Goal: Navigation & Orientation: Find specific page/section

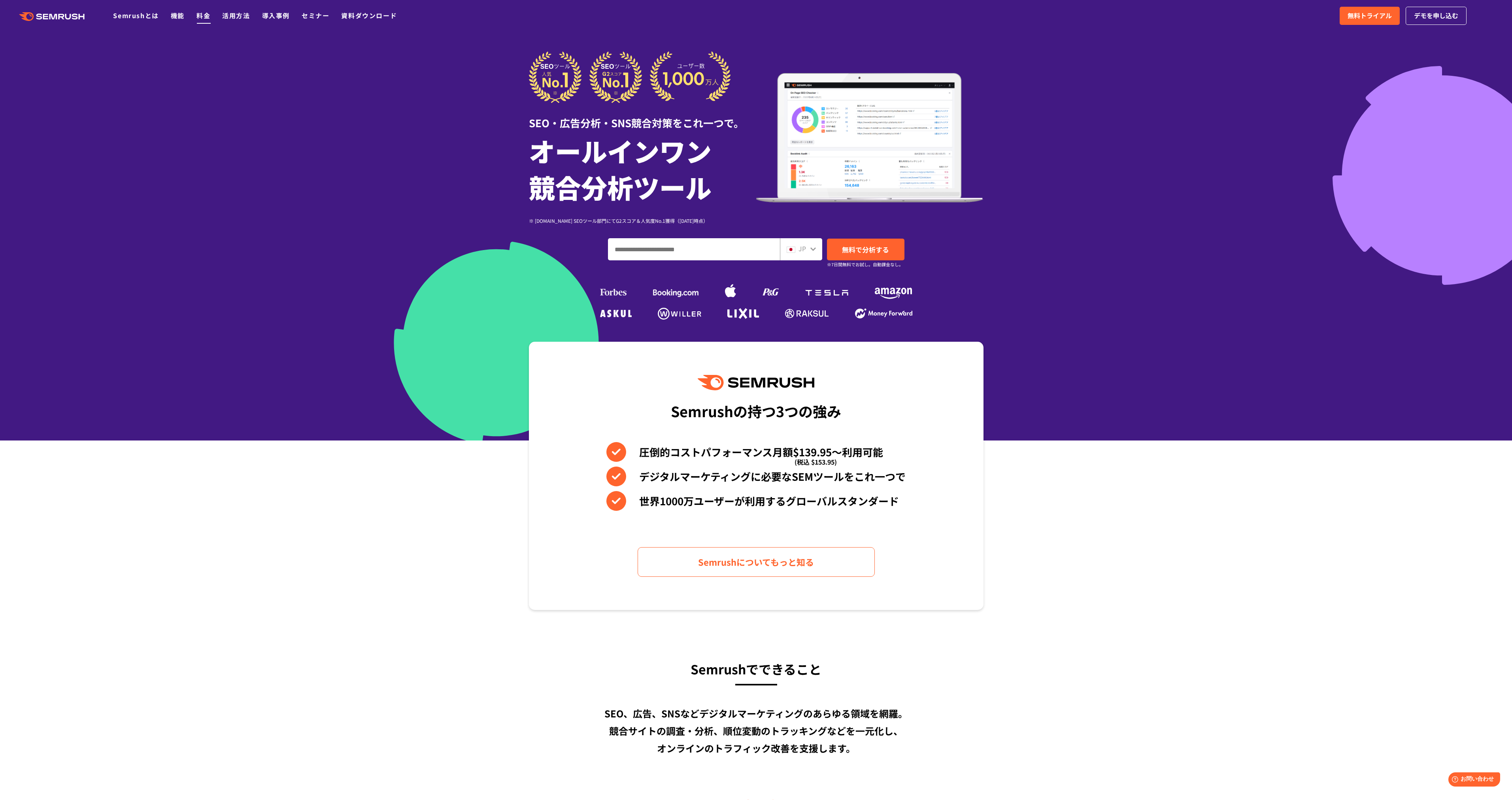
click at [202, 13] on link "料金" at bounding box center [203, 15] width 14 height 9
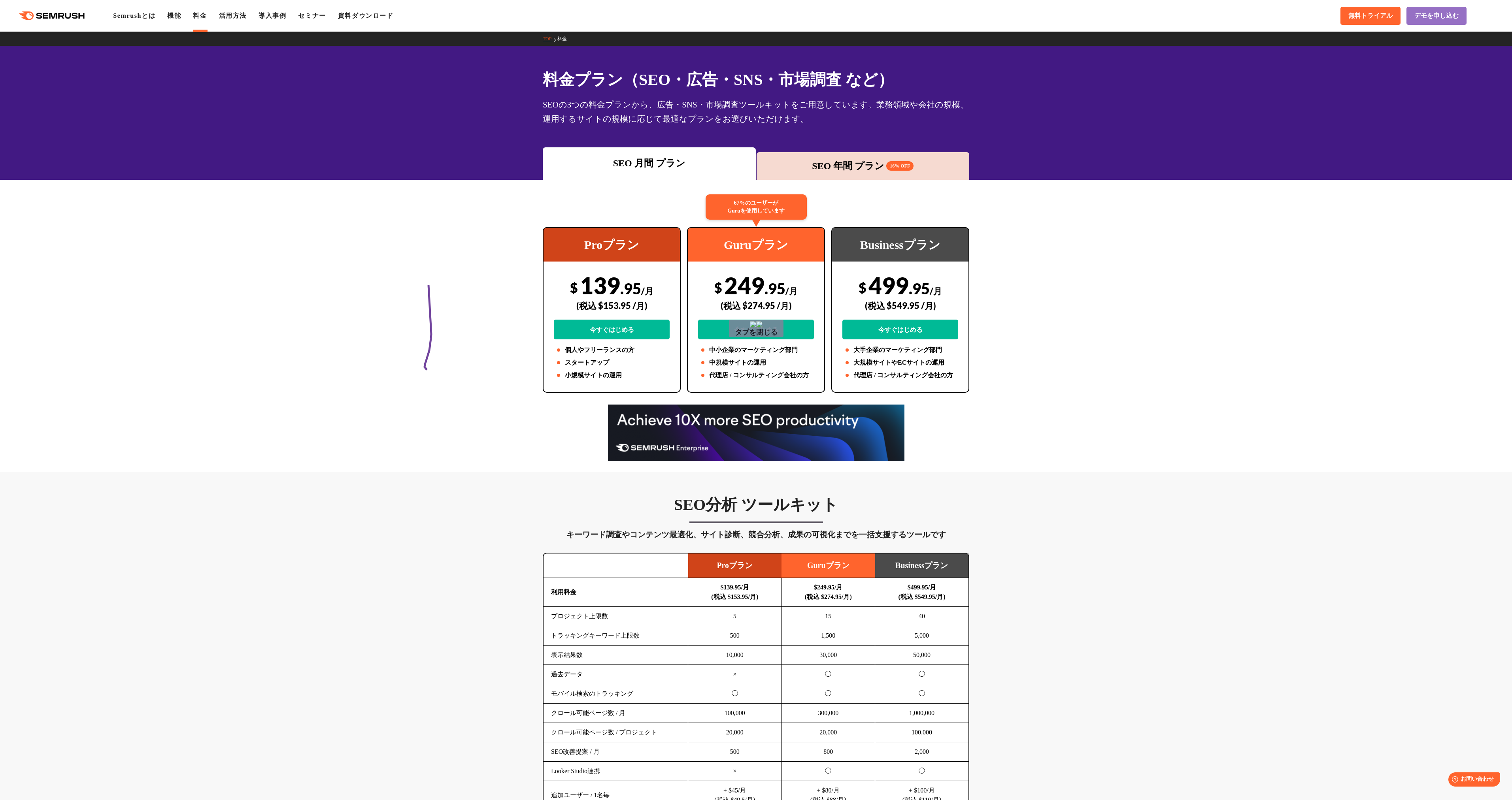
drag, startPoint x: 428, startPoint y: 285, endPoint x: 528, endPoint y: 379, distance: 137.2
